Goal: Task Accomplishment & Management: Use online tool/utility

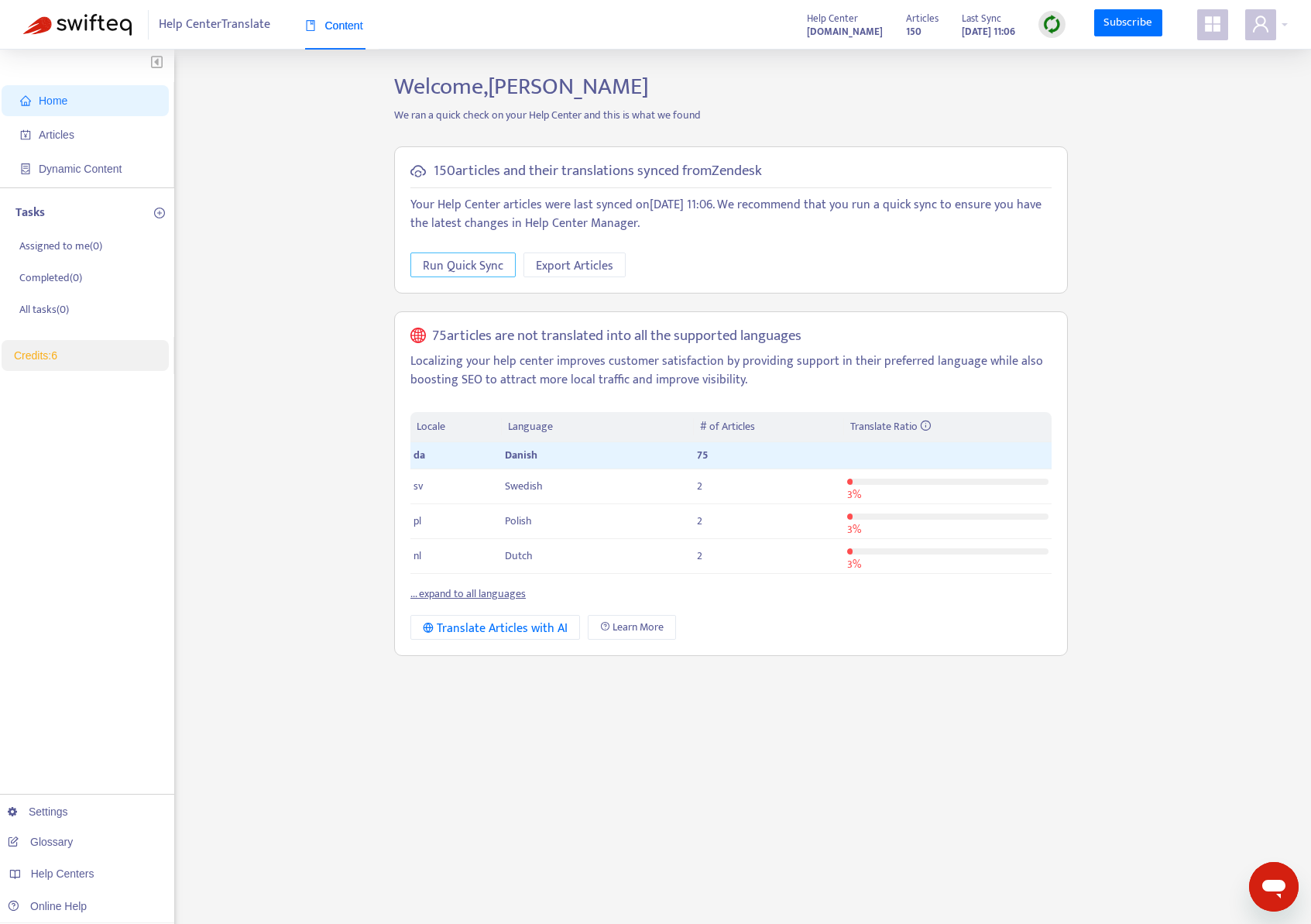
click at [436, 270] on span "Run Quick Sync" at bounding box center [463, 266] width 81 height 20
click at [61, 129] on span "Articles" at bounding box center [56, 135] width 35 height 13
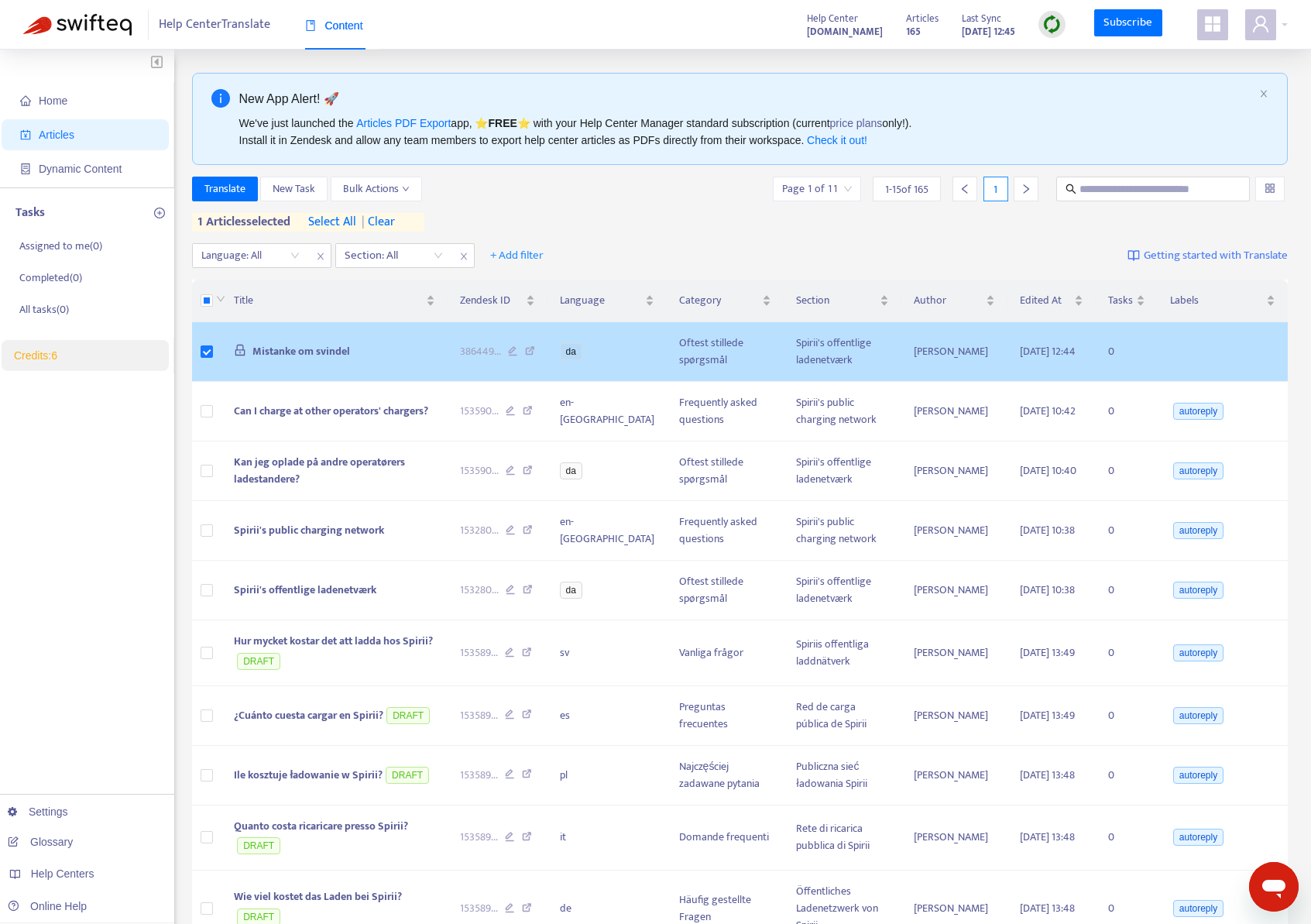
click at [313, 361] on td "Mistanke om svindel" at bounding box center [334, 352] width 226 height 60
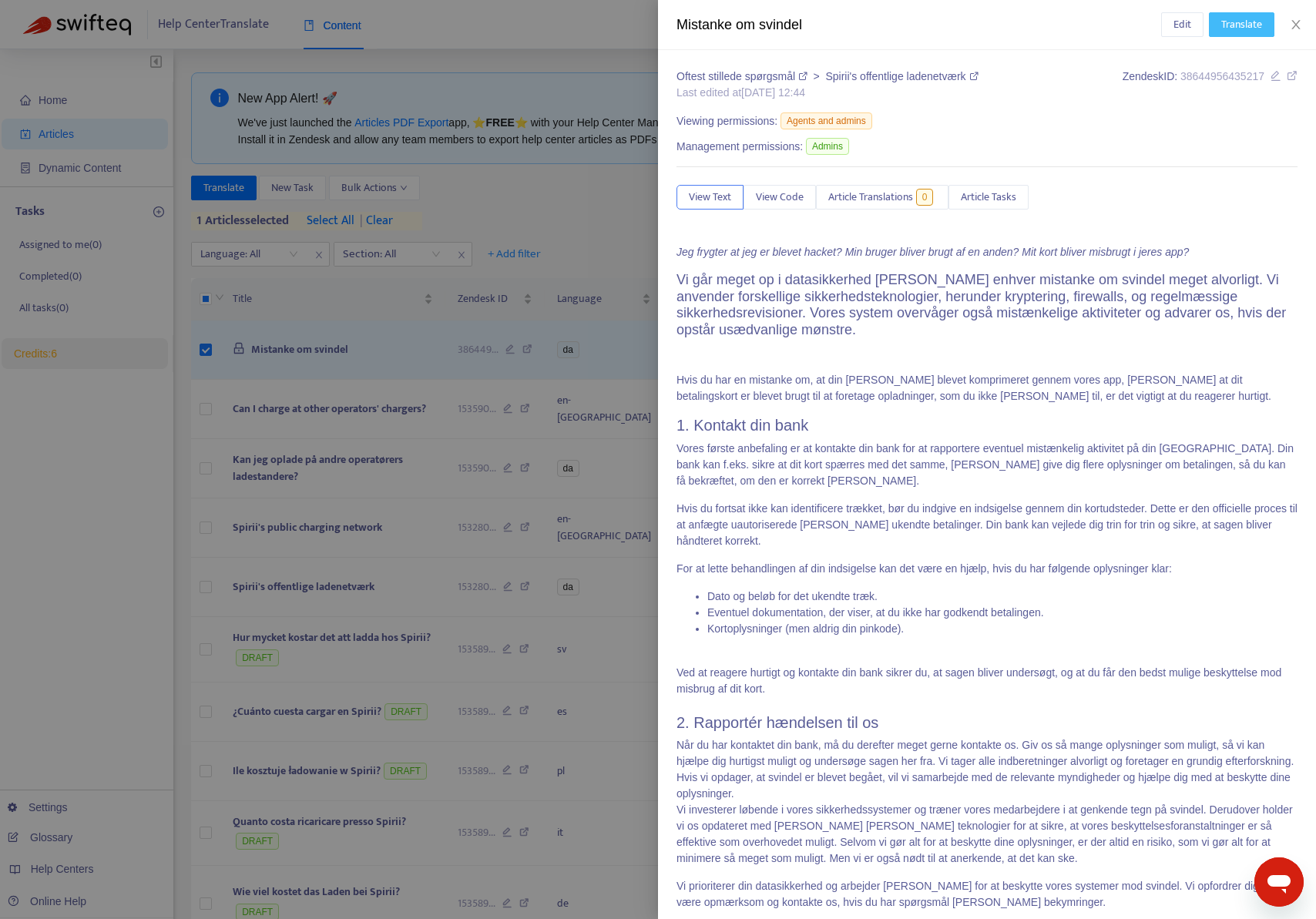
click at [1232, 23] on span "Translate" at bounding box center [1241, 25] width 41 height 17
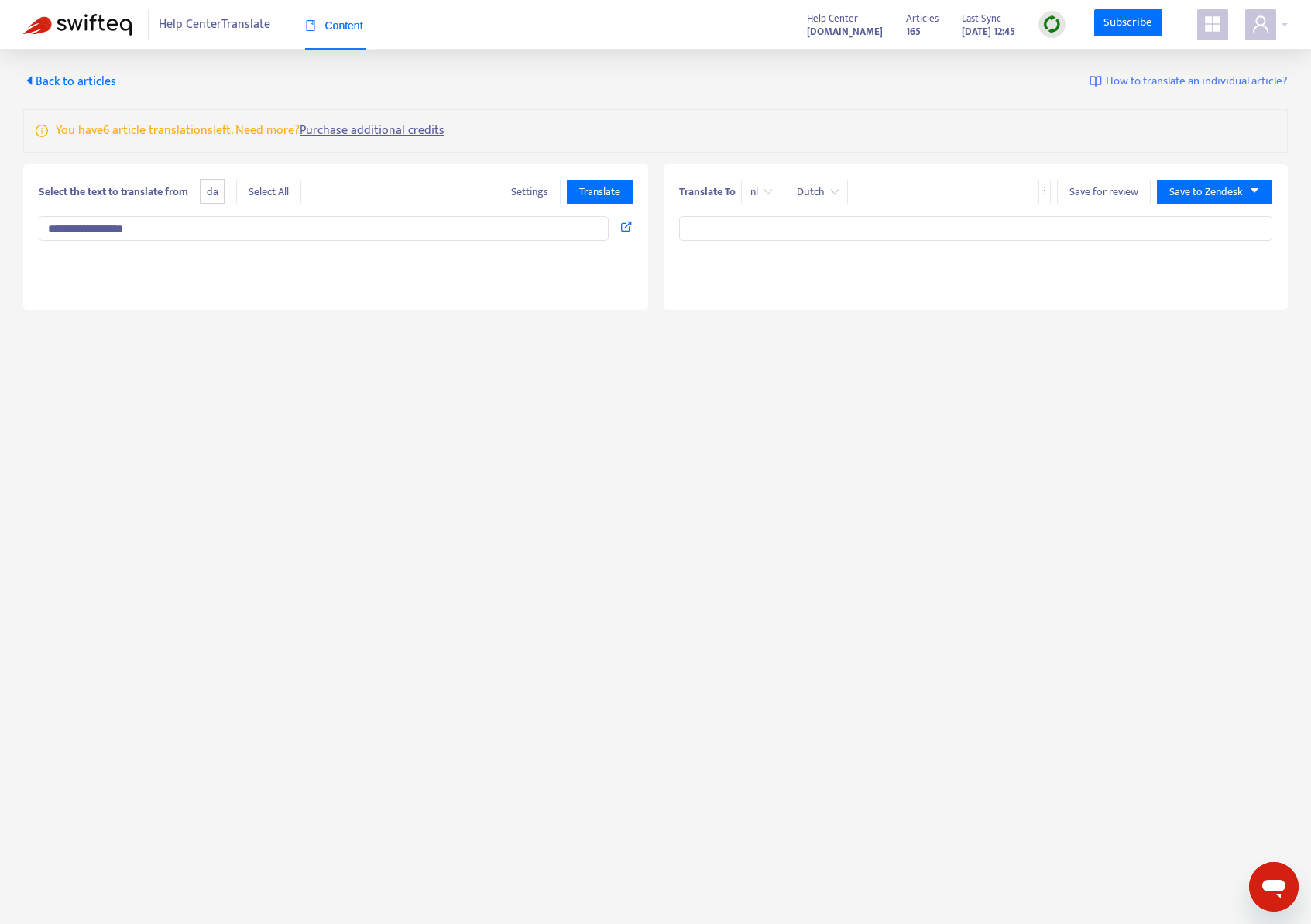
type textarea "**********"
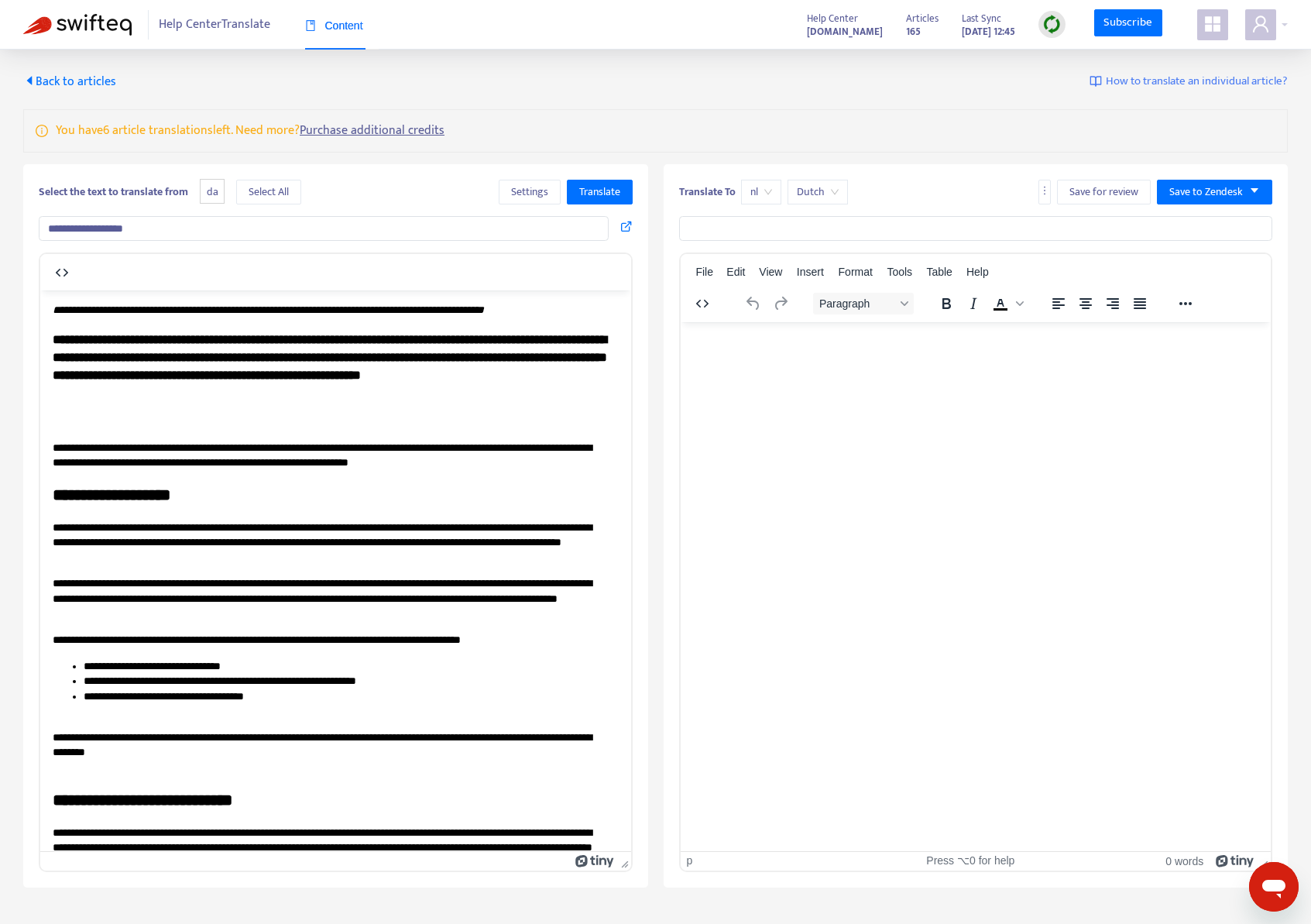
click at [762, 192] on span "nl" at bounding box center [761, 192] width 22 height 24
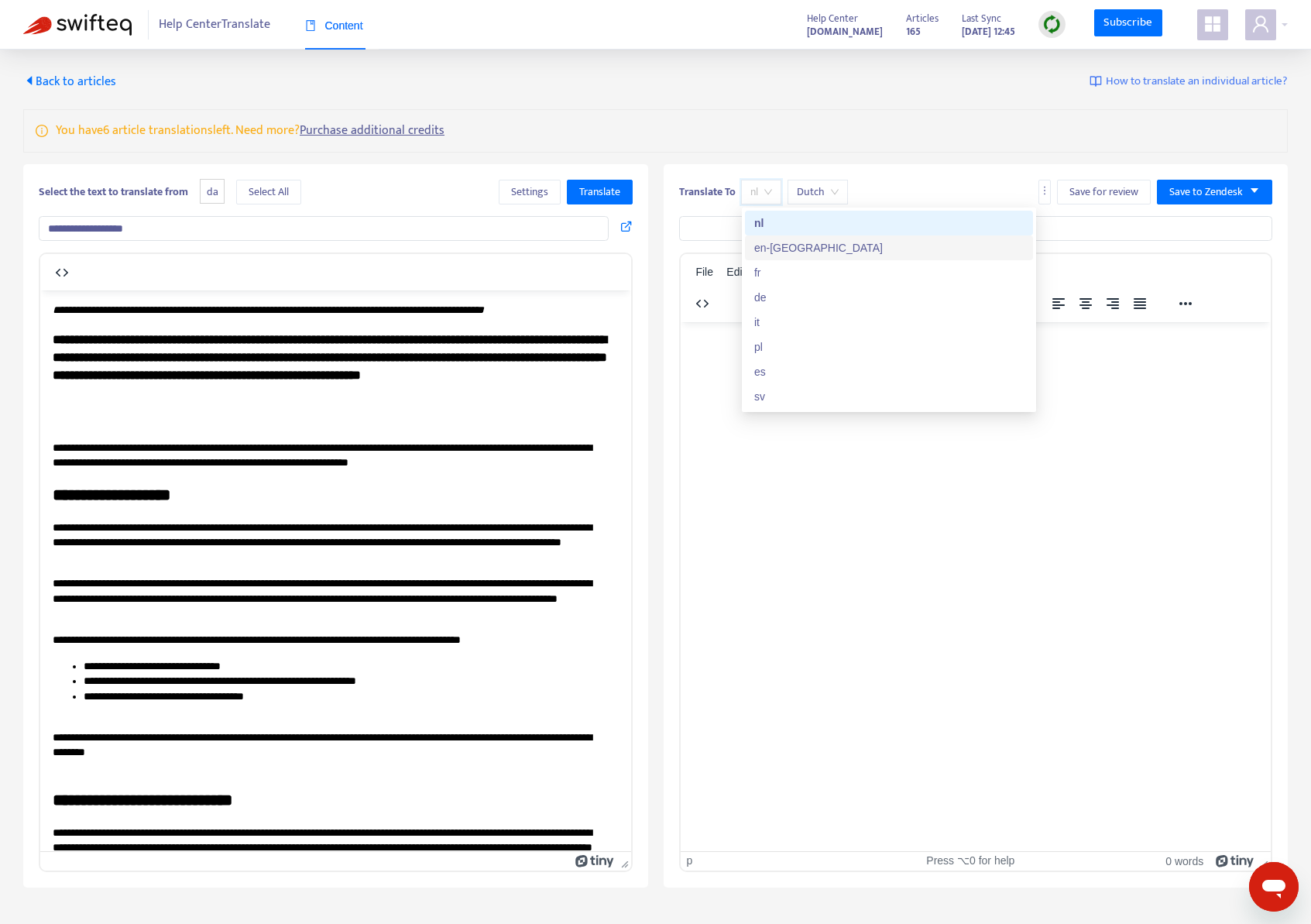
click at [803, 250] on div "en-gb" at bounding box center [889, 248] width 269 height 17
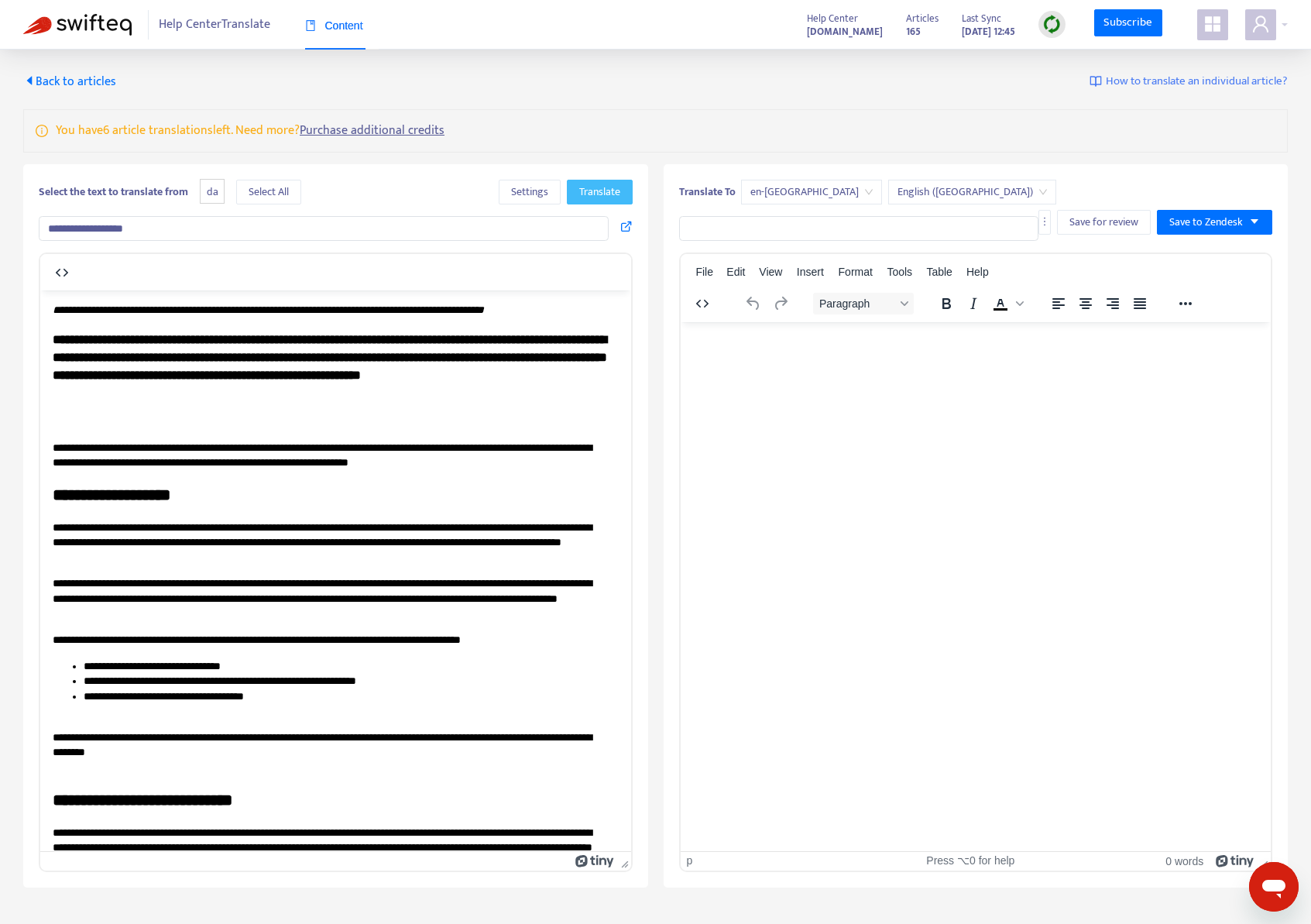
click at [580, 191] on span "Translate" at bounding box center [600, 192] width 41 height 17
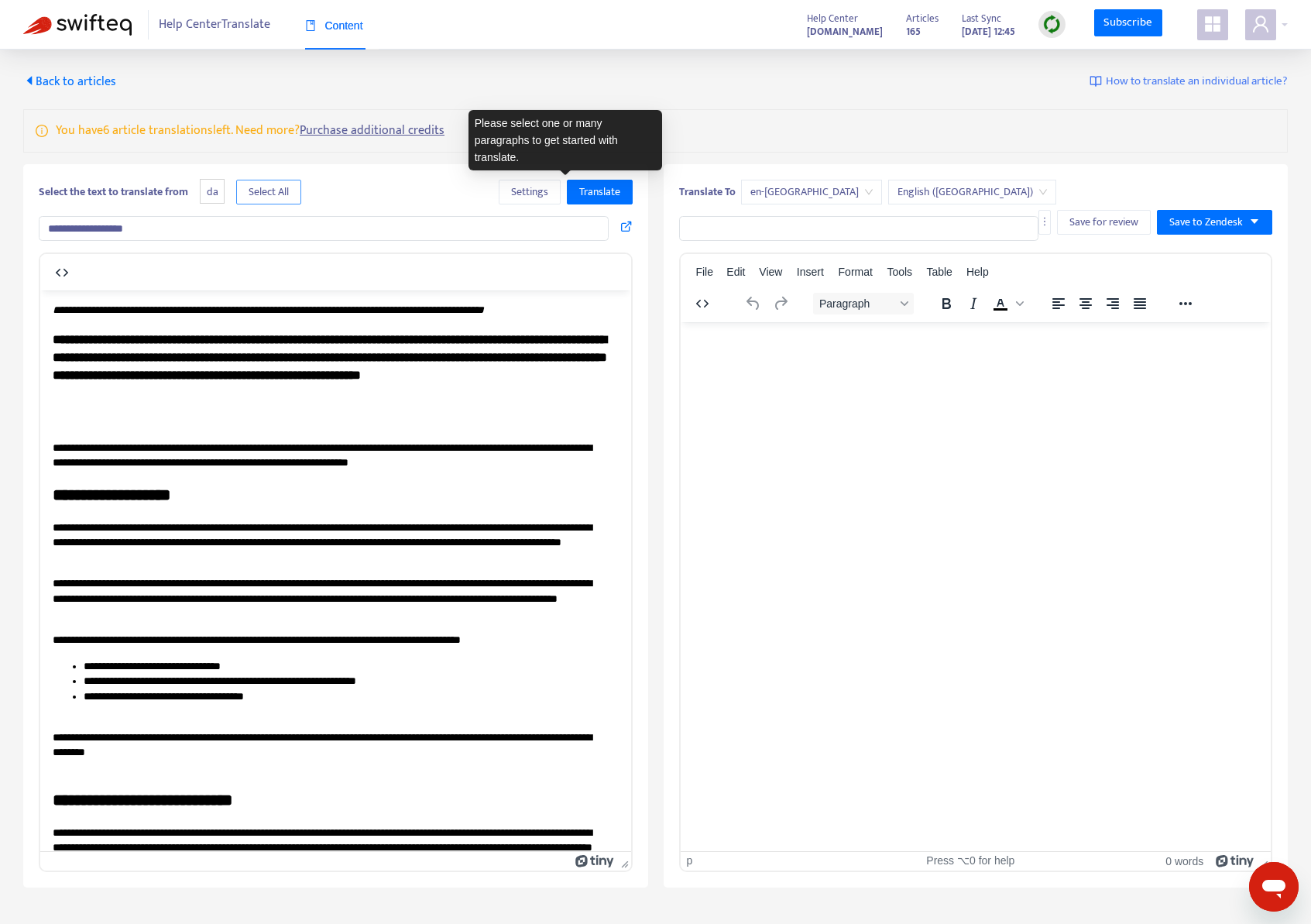
click at [276, 198] on span "Select All" at bounding box center [268, 192] width 40 height 17
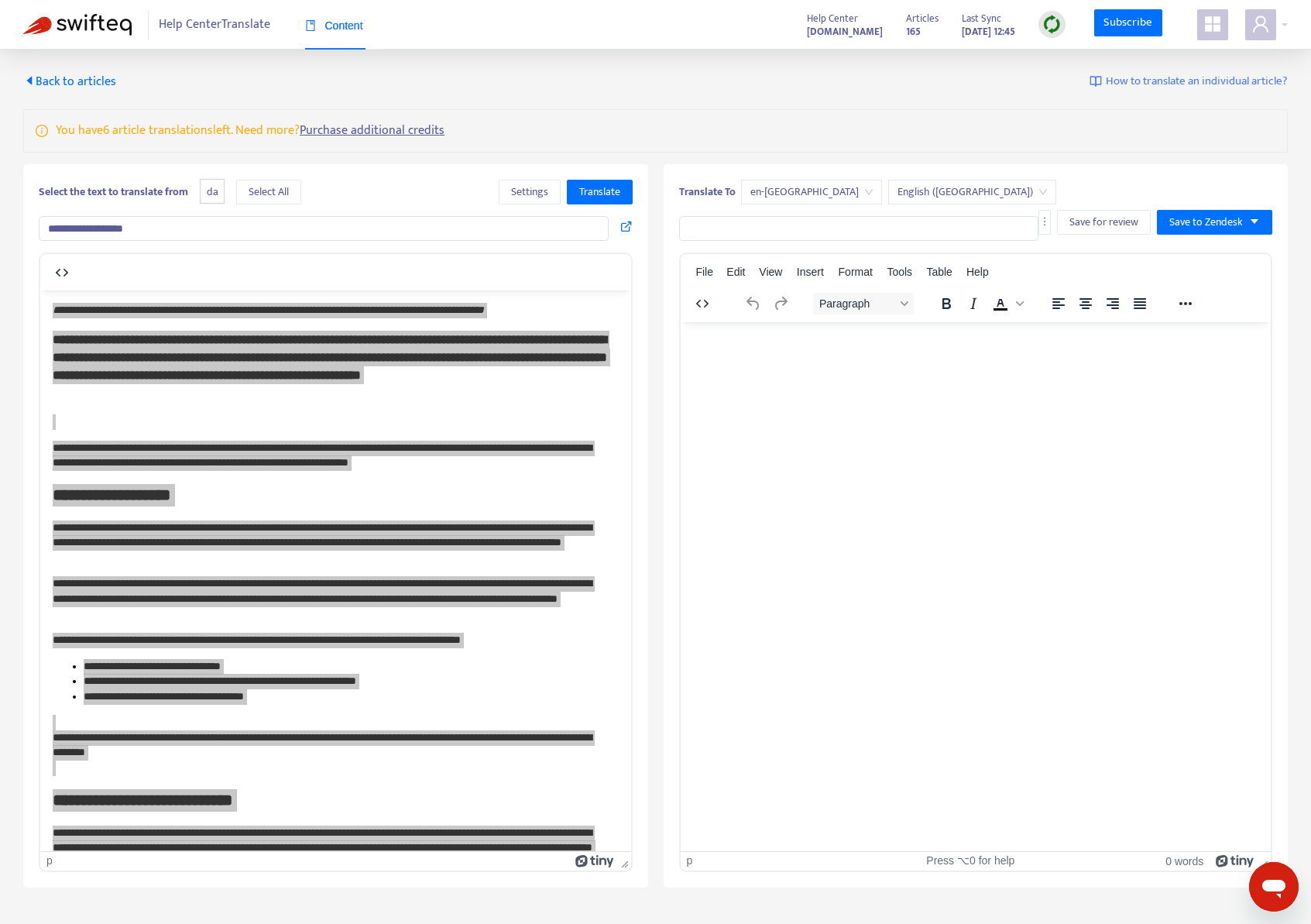
click at [44, 78] on span "Back to articles" at bounding box center [70, 82] width 93 height 21
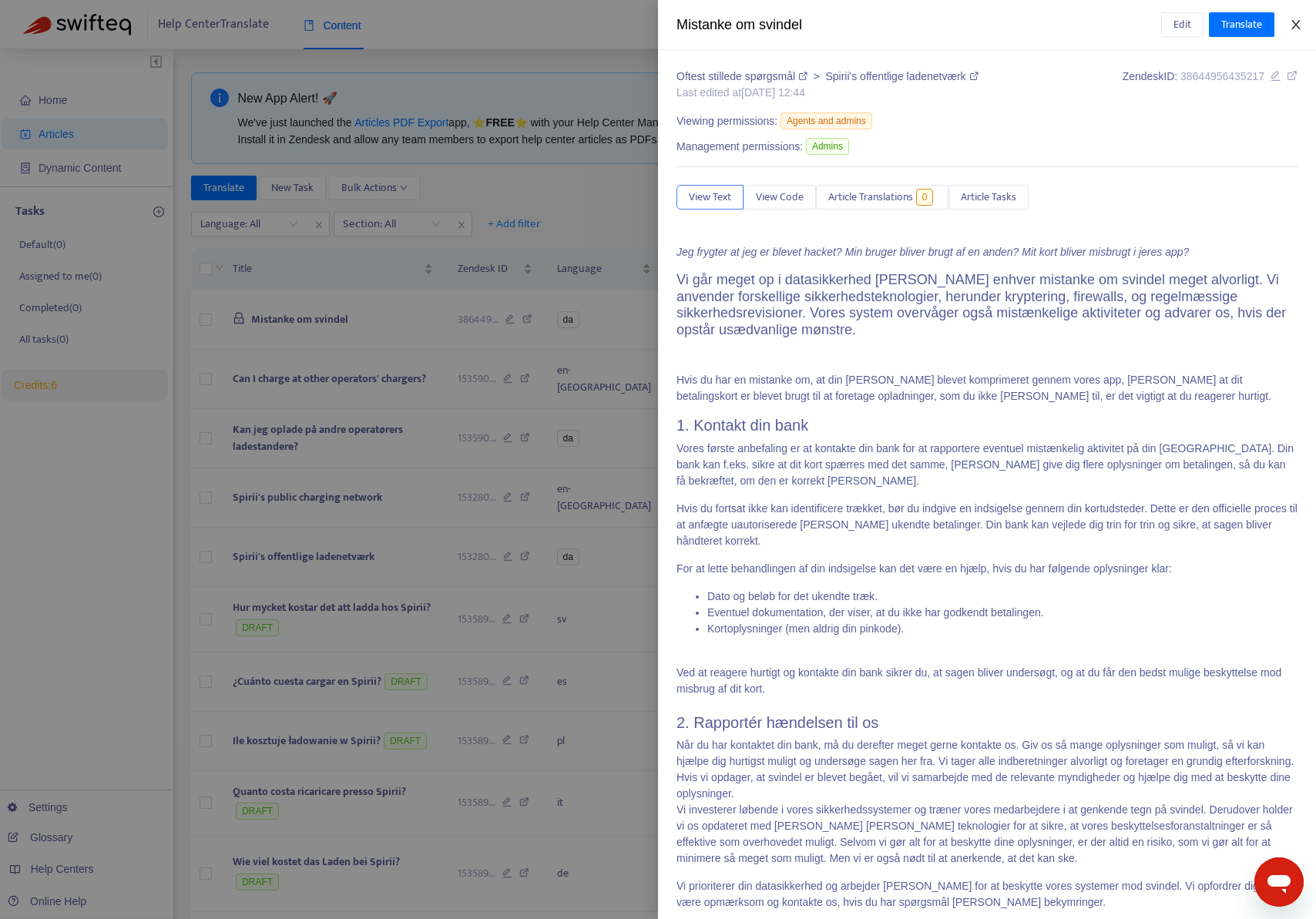
click at [1301, 26] on icon "close" at bounding box center [1296, 25] width 12 height 12
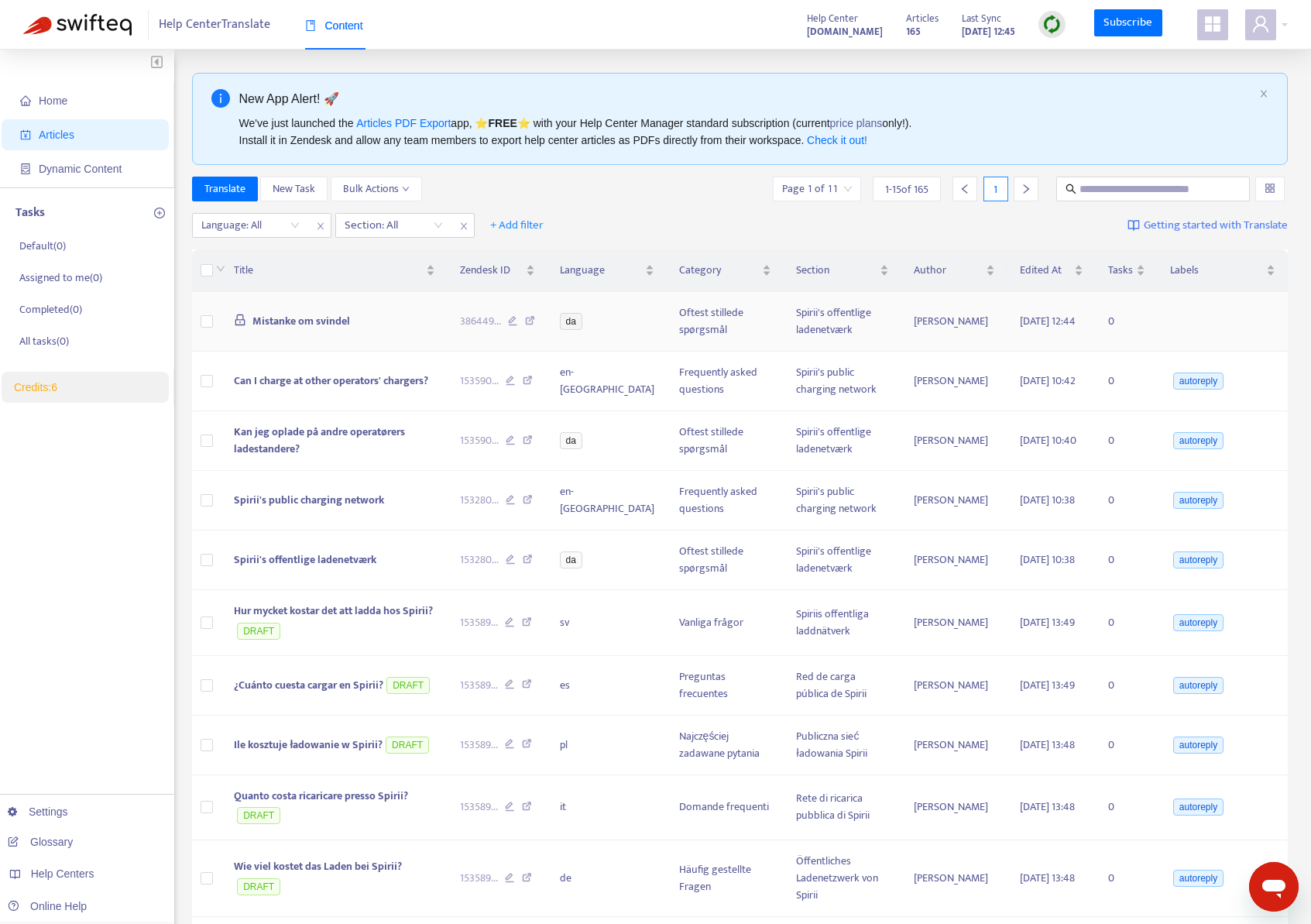
click at [214, 323] on td at bounding box center [207, 322] width 30 height 60
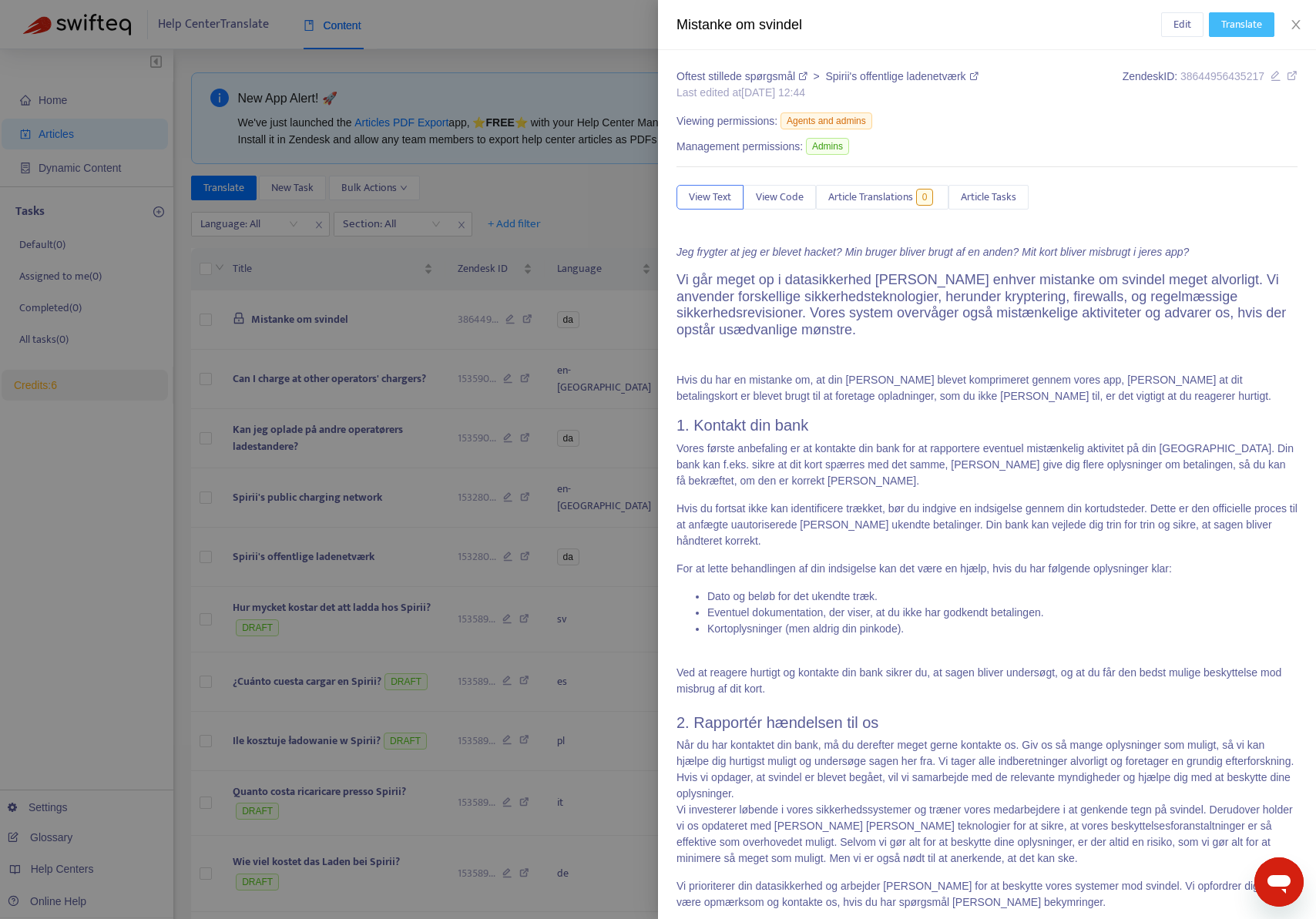
click at [1247, 24] on span "Translate" at bounding box center [1241, 25] width 41 height 17
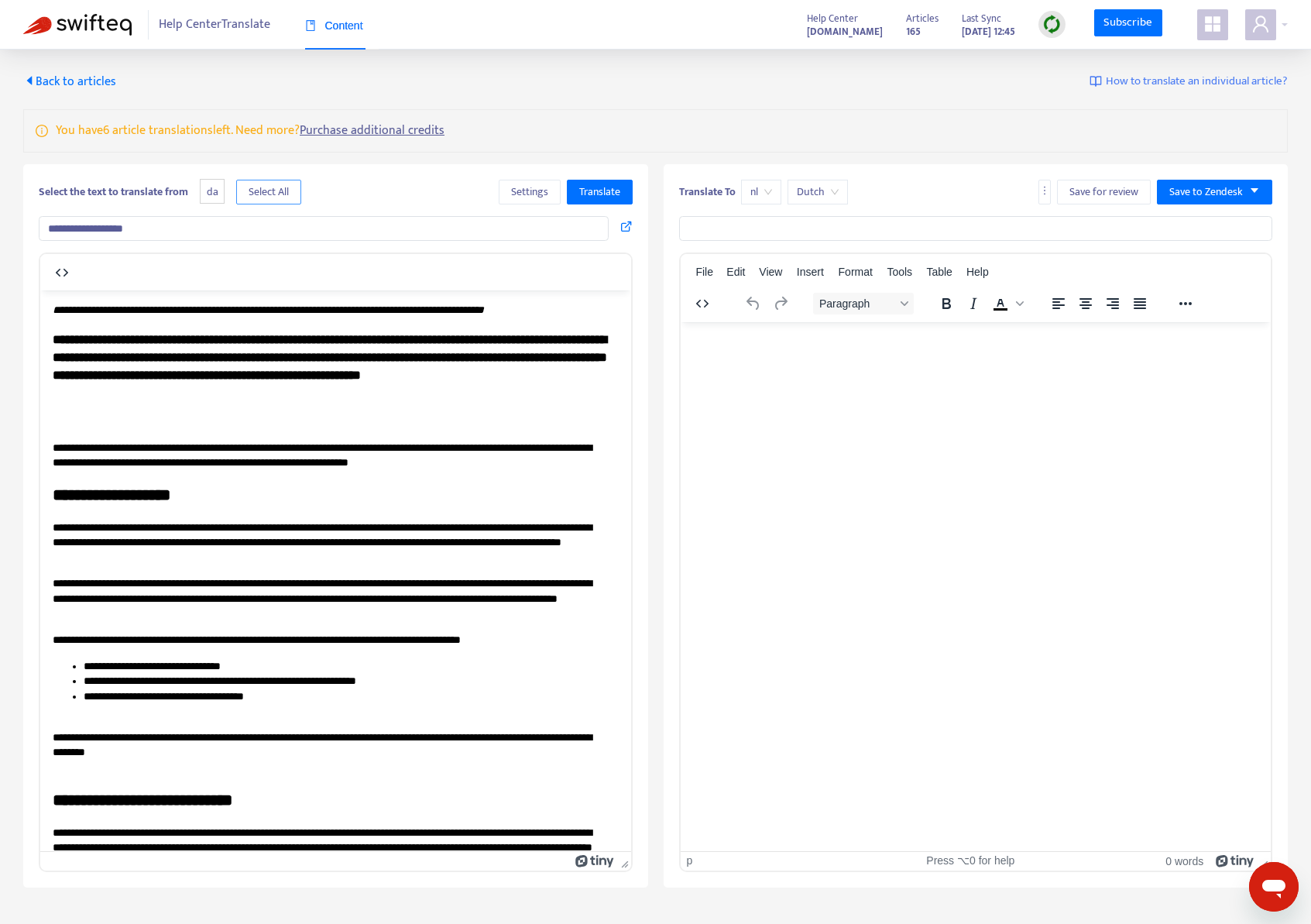
click at [265, 186] on span "Select All" at bounding box center [268, 192] width 40 height 17
click at [761, 192] on span "nl" at bounding box center [761, 192] width 22 height 24
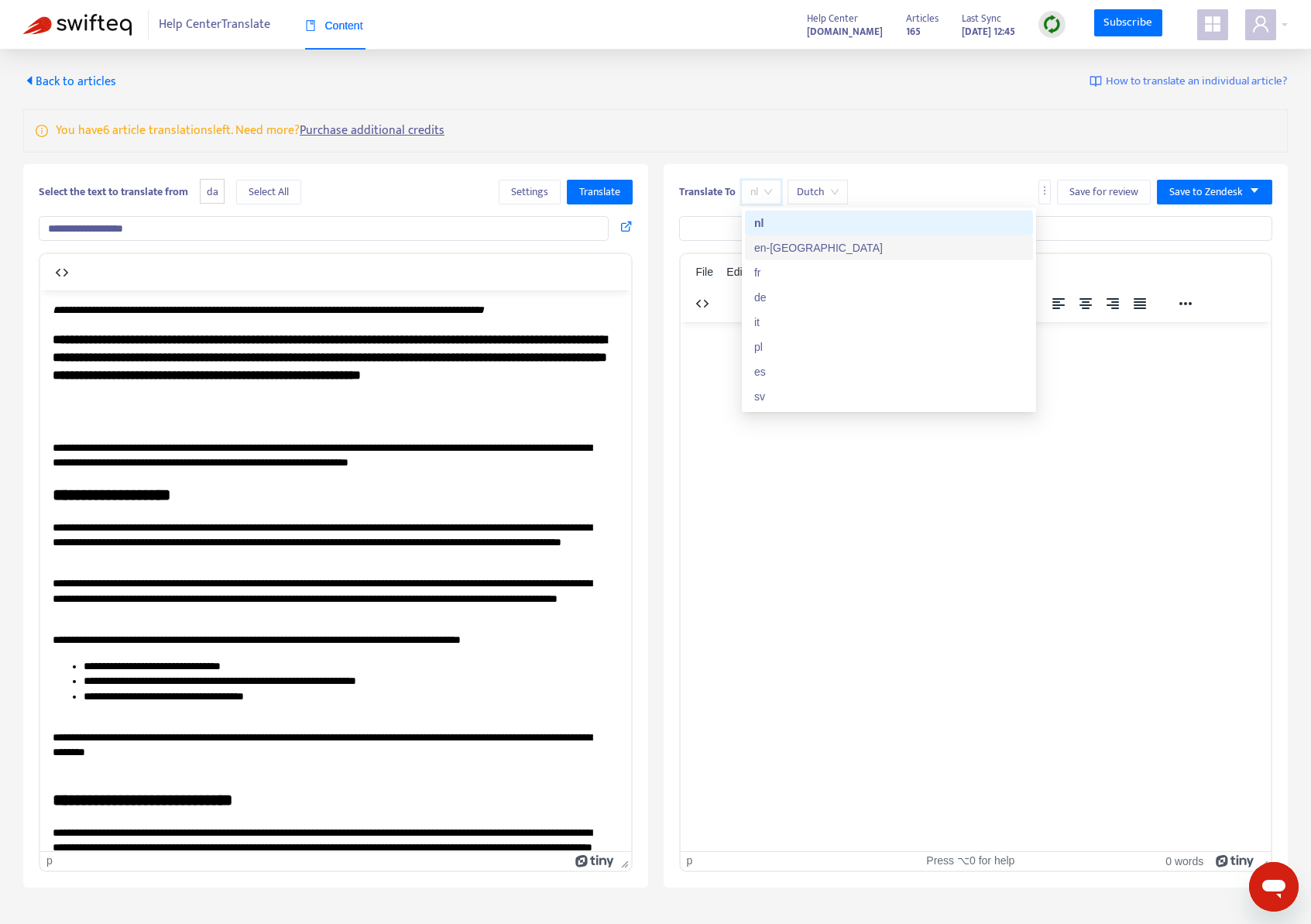
click at [793, 242] on div "en-gb" at bounding box center [889, 248] width 269 height 17
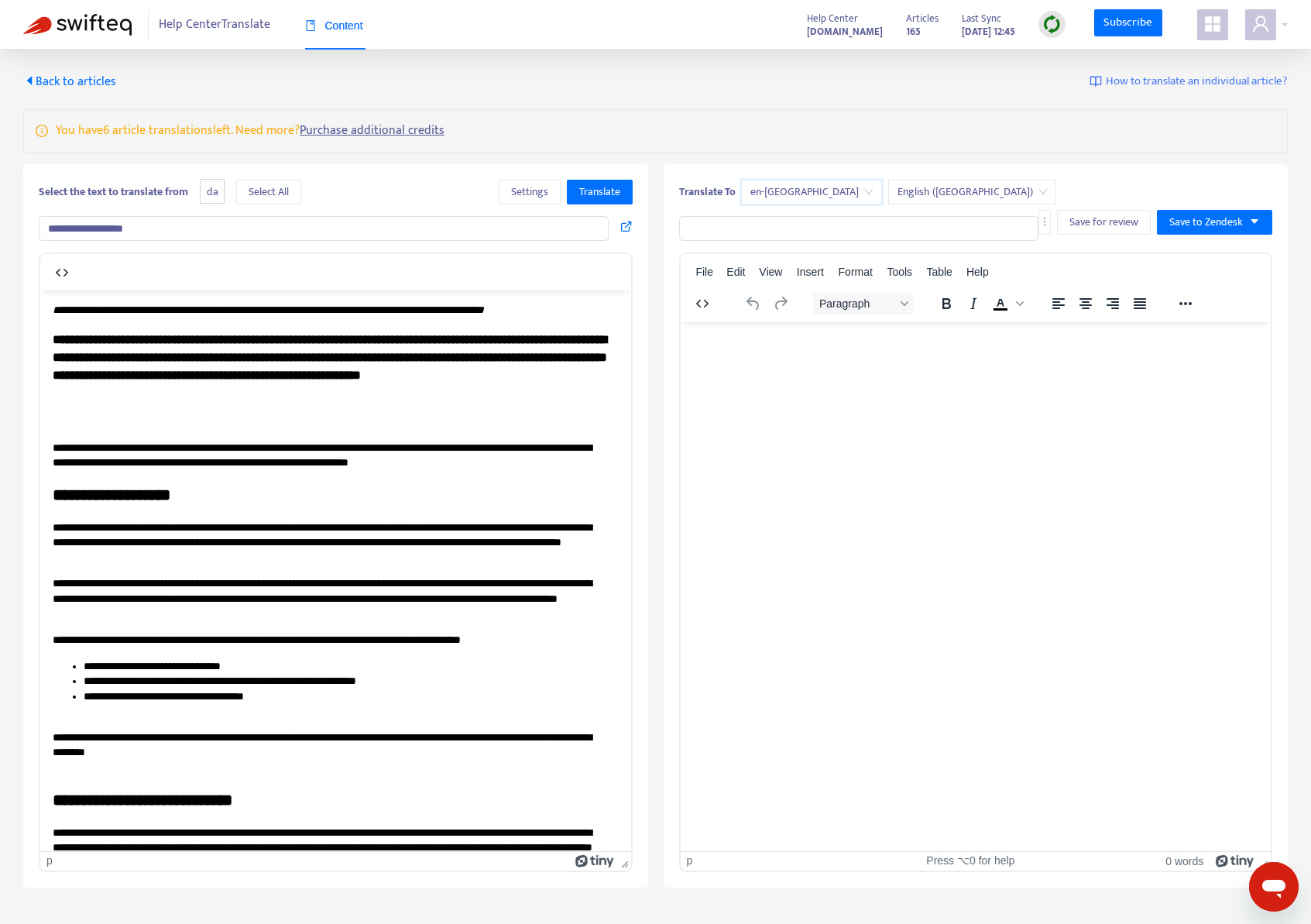
click at [607, 204] on div "**********" at bounding box center [336, 525] width 625 height 723
click at [606, 196] on span "Translate" at bounding box center [600, 192] width 41 height 17
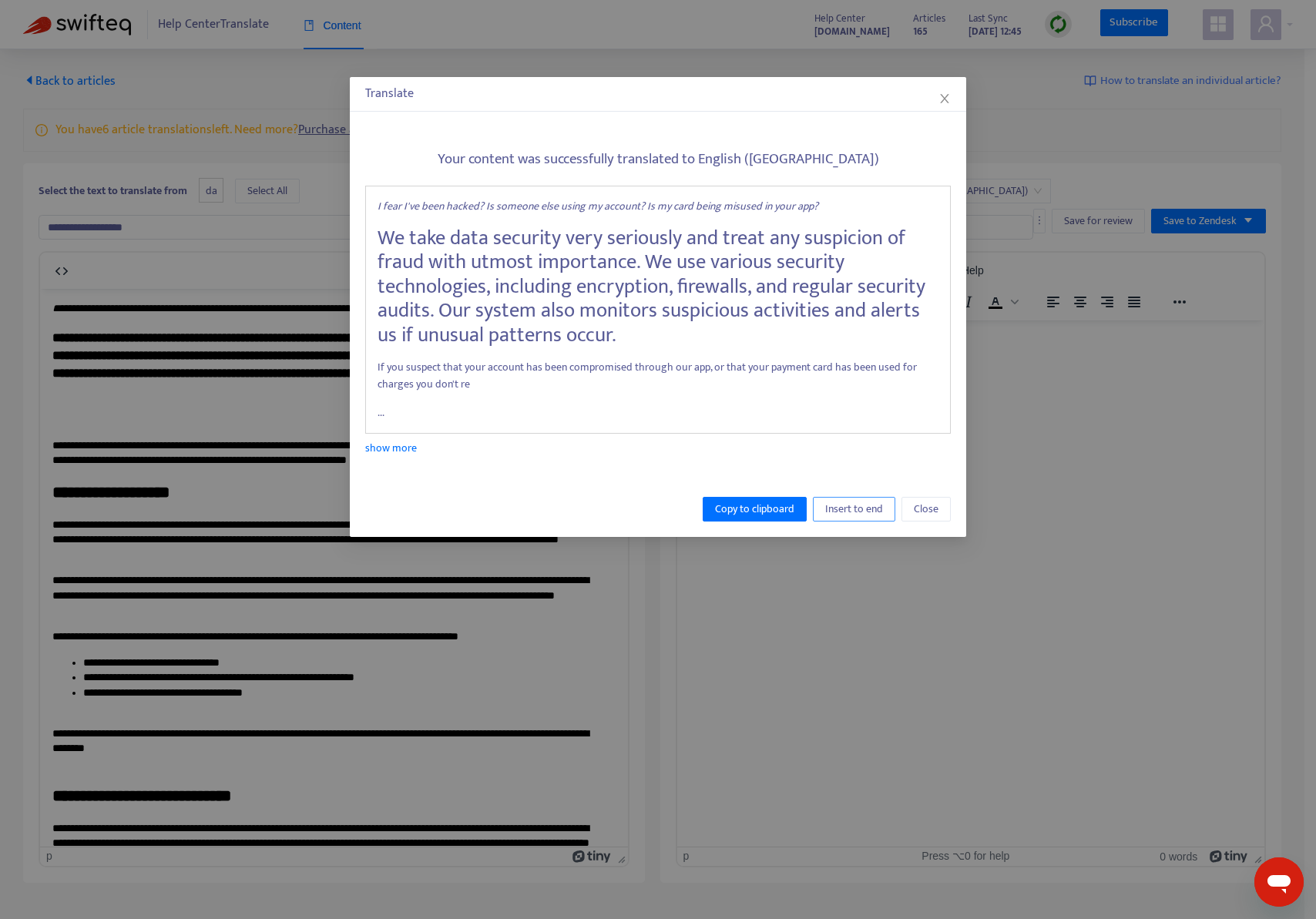
click at [868, 512] on span "Insert to end" at bounding box center [854, 509] width 58 height 17
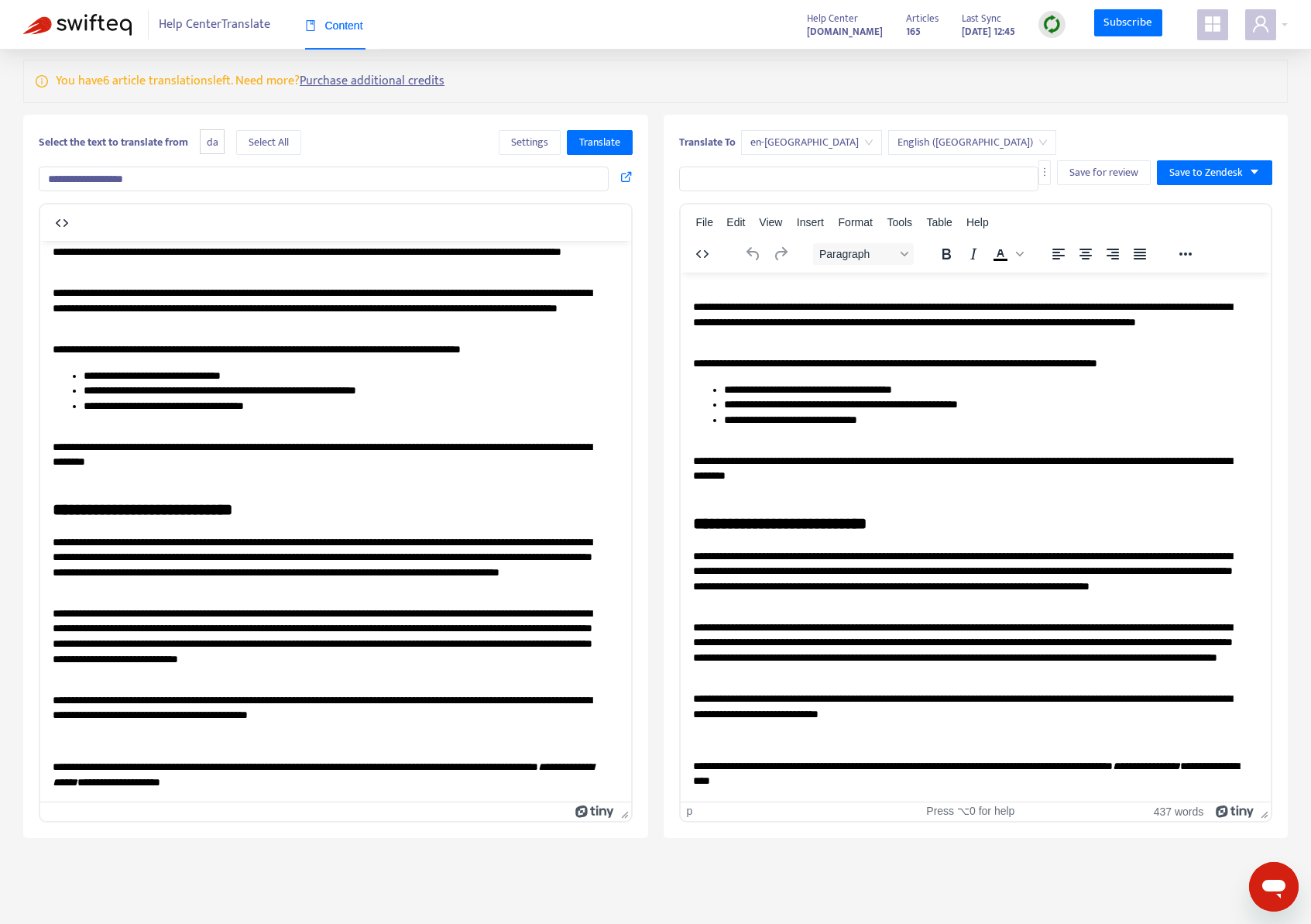
scroll to position [243, 0]
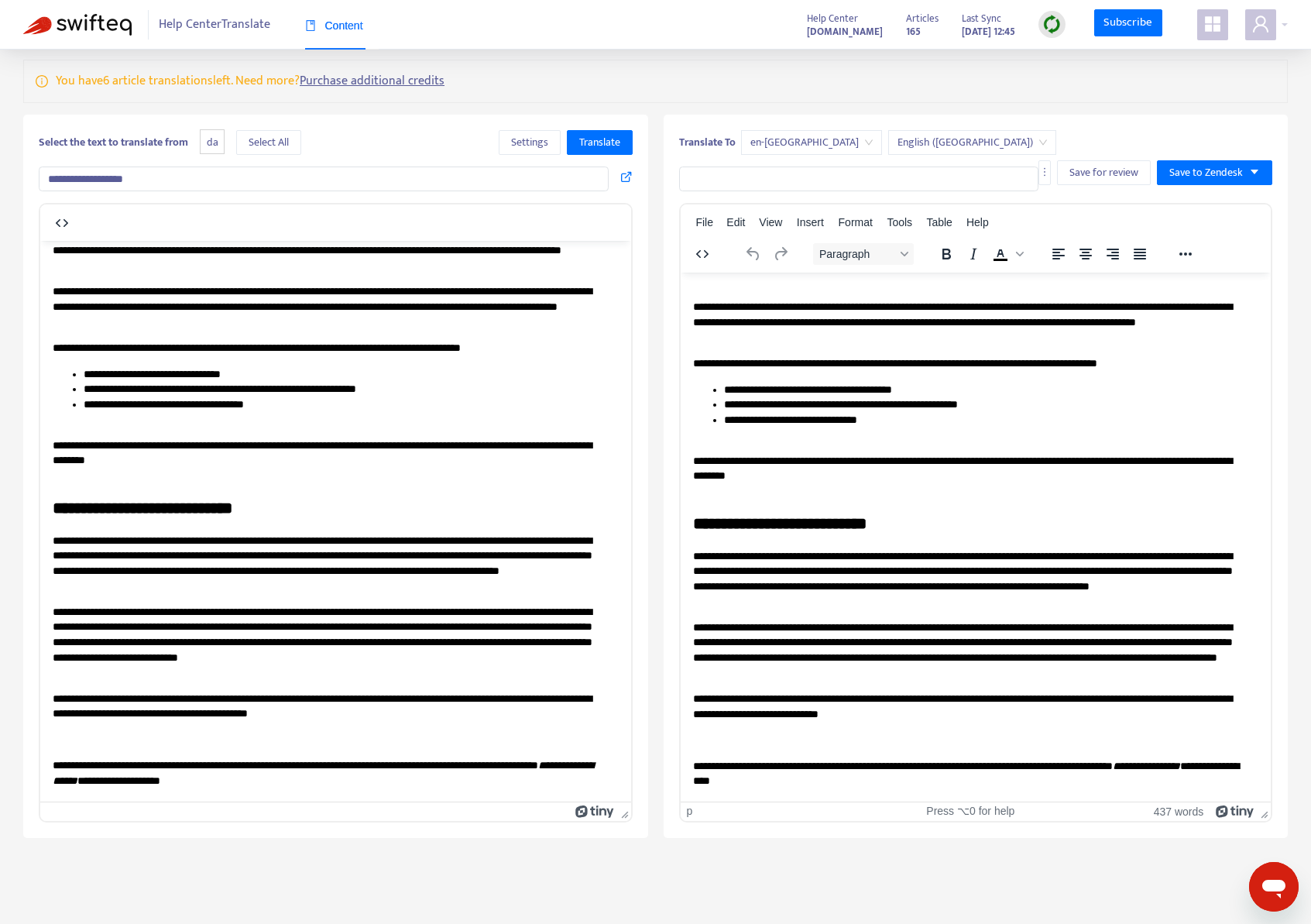
click at [1224, 156] on div "Translate To en-gb English (UK) Save for review Save to Zendesk" at bounding box center [976, 145] width 594 height 31
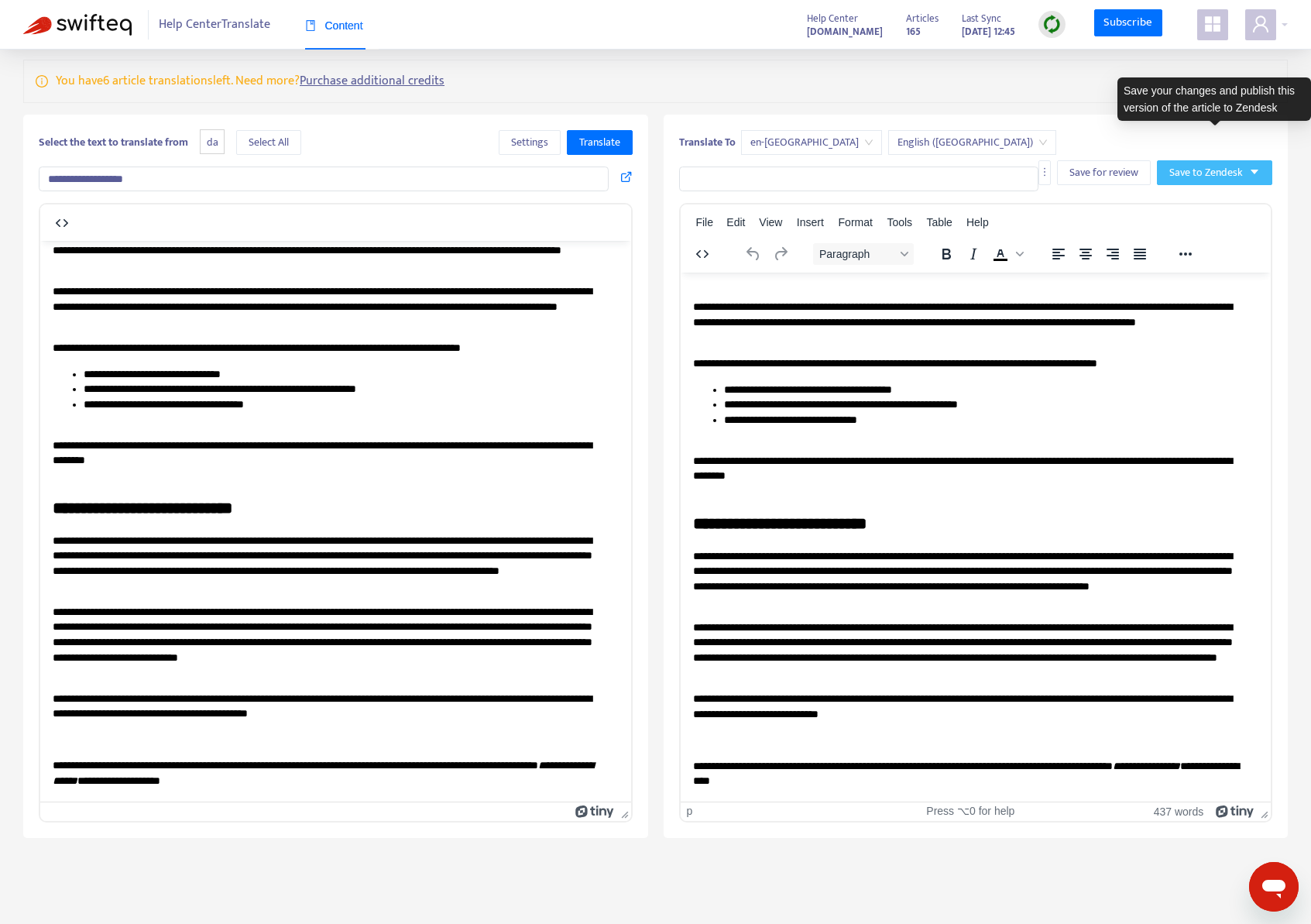
click at [1224, 160] on button "Save to Zendesk" at bounding box center [1214, 173] width 115 height 25
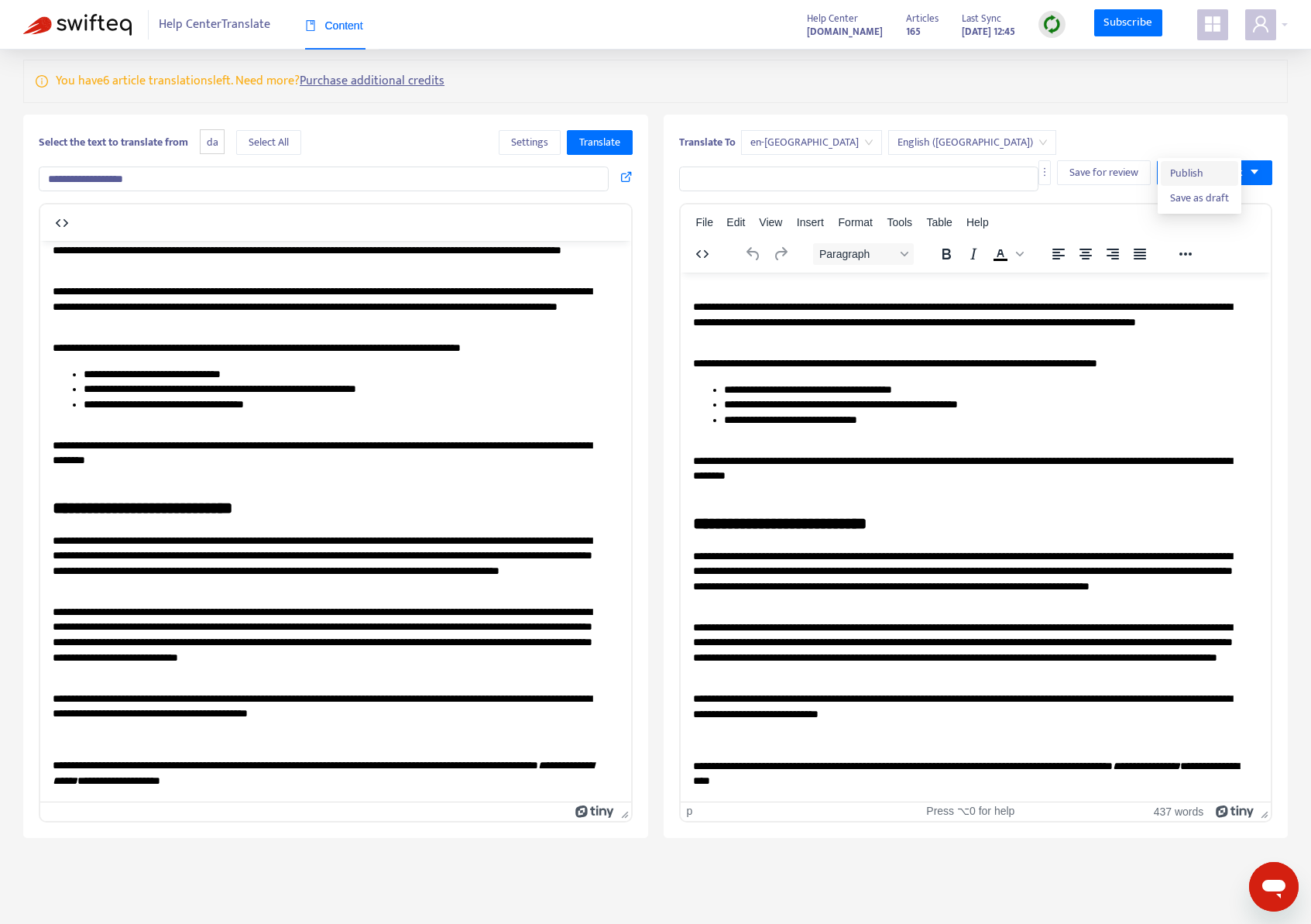
click at [1221, 174] on span "Publish" at bounding box center [1199, 173] width 59 height 17
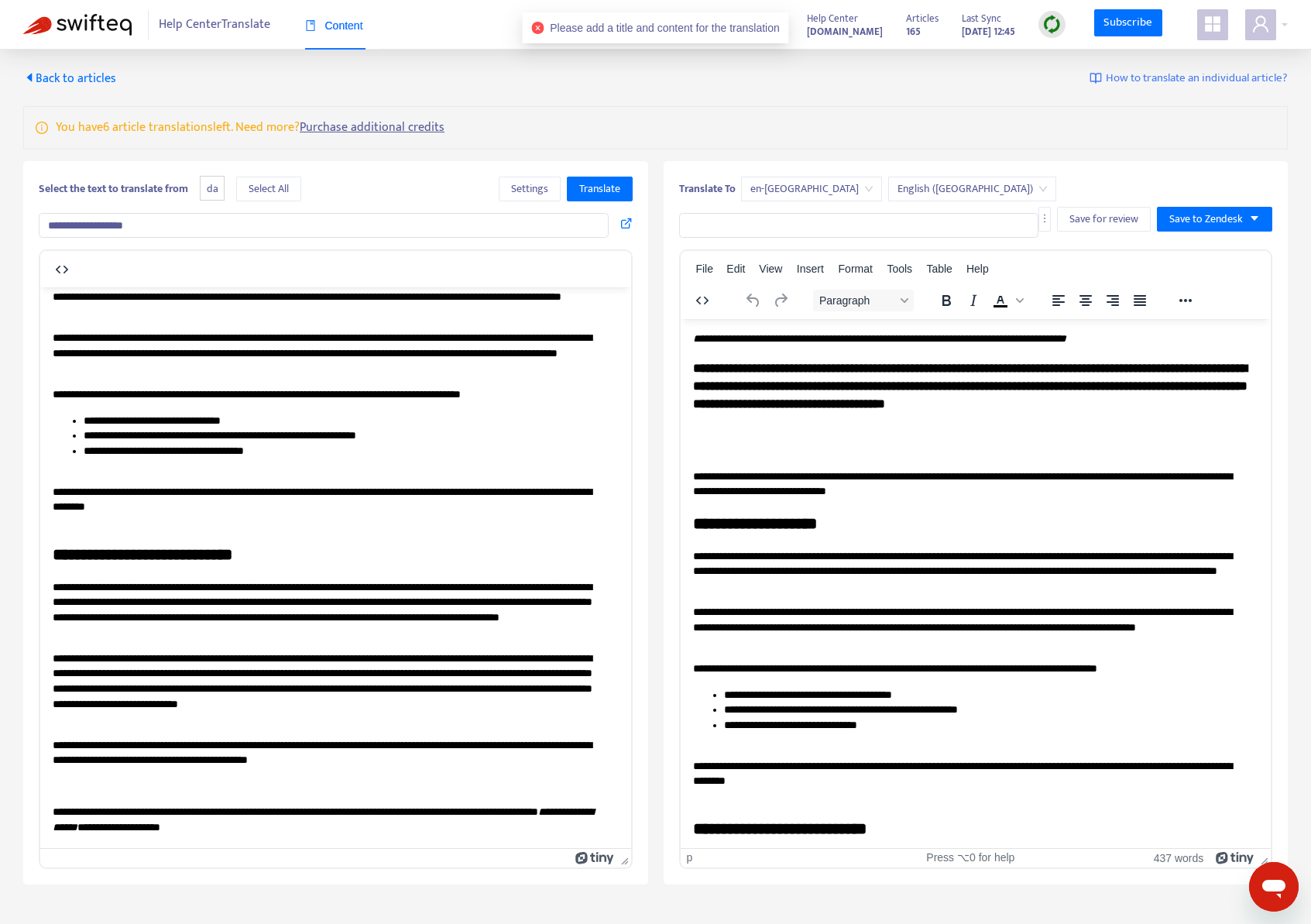
scroll to position [0, 0]
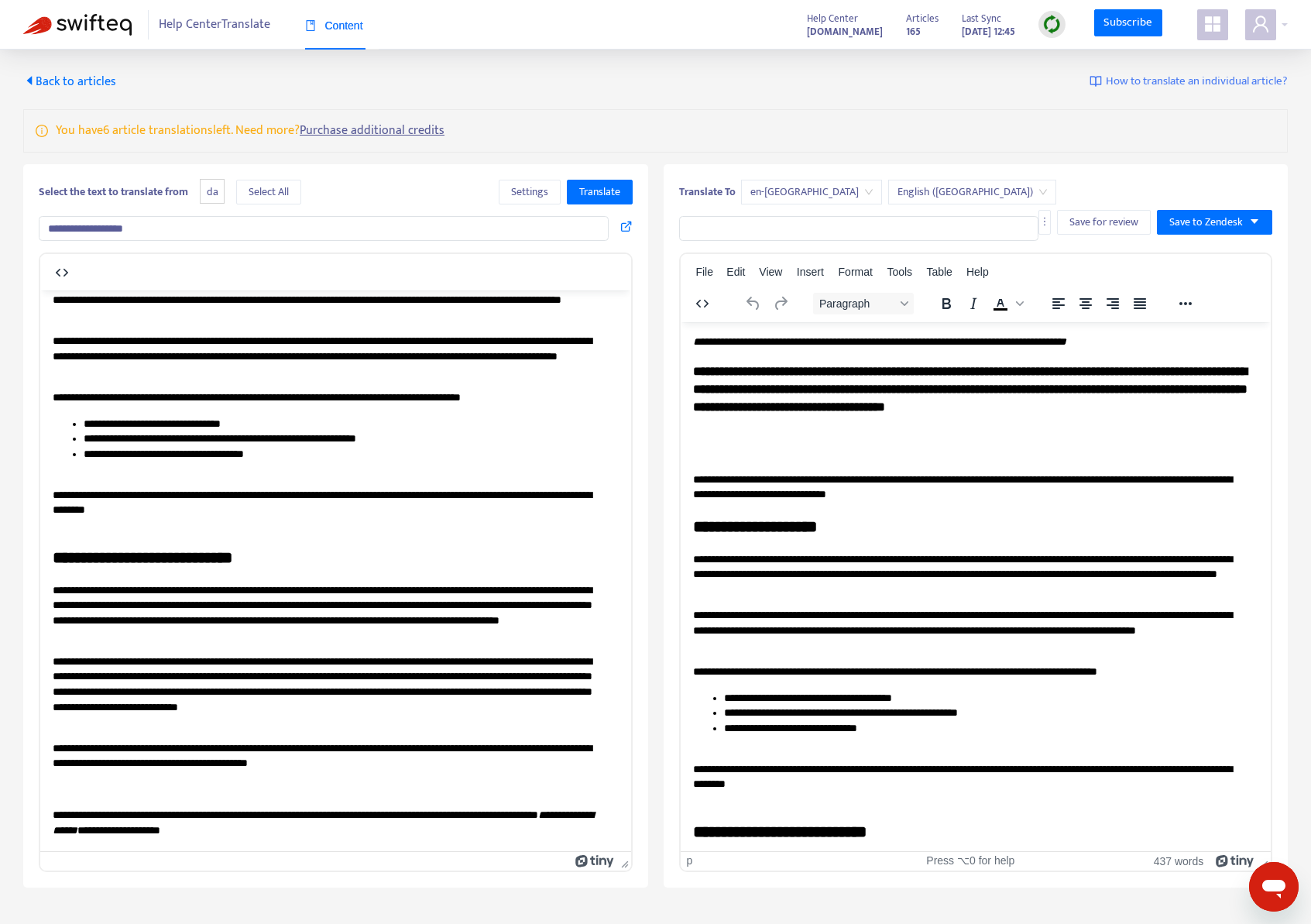
click at [187, 229] on input "**********" at bounding box center [323, 228] width 570 height 25
click at [794, 226] on input "text" at bounding box center [859, 228] width 360 height 25
type input "**********"
click at [1204, 214] on span "Save to Zendesk" at bounding box center [1206, 222] width 74 height 17
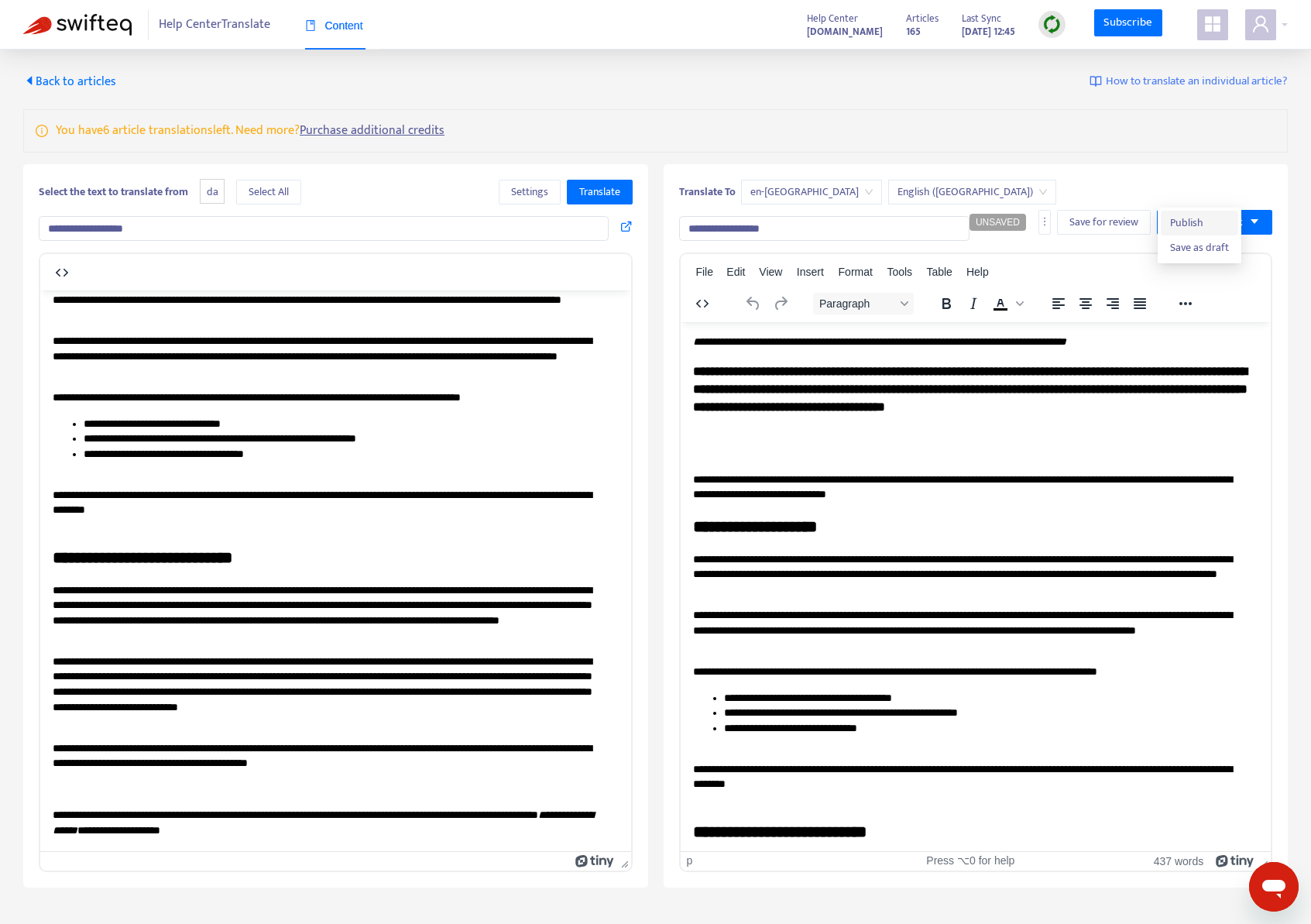
click at [1210, 218] on span "Publish" at bounding box center [1199, 223] width 59 height 17
